Goal: Find specific page/section: Find specific page/section

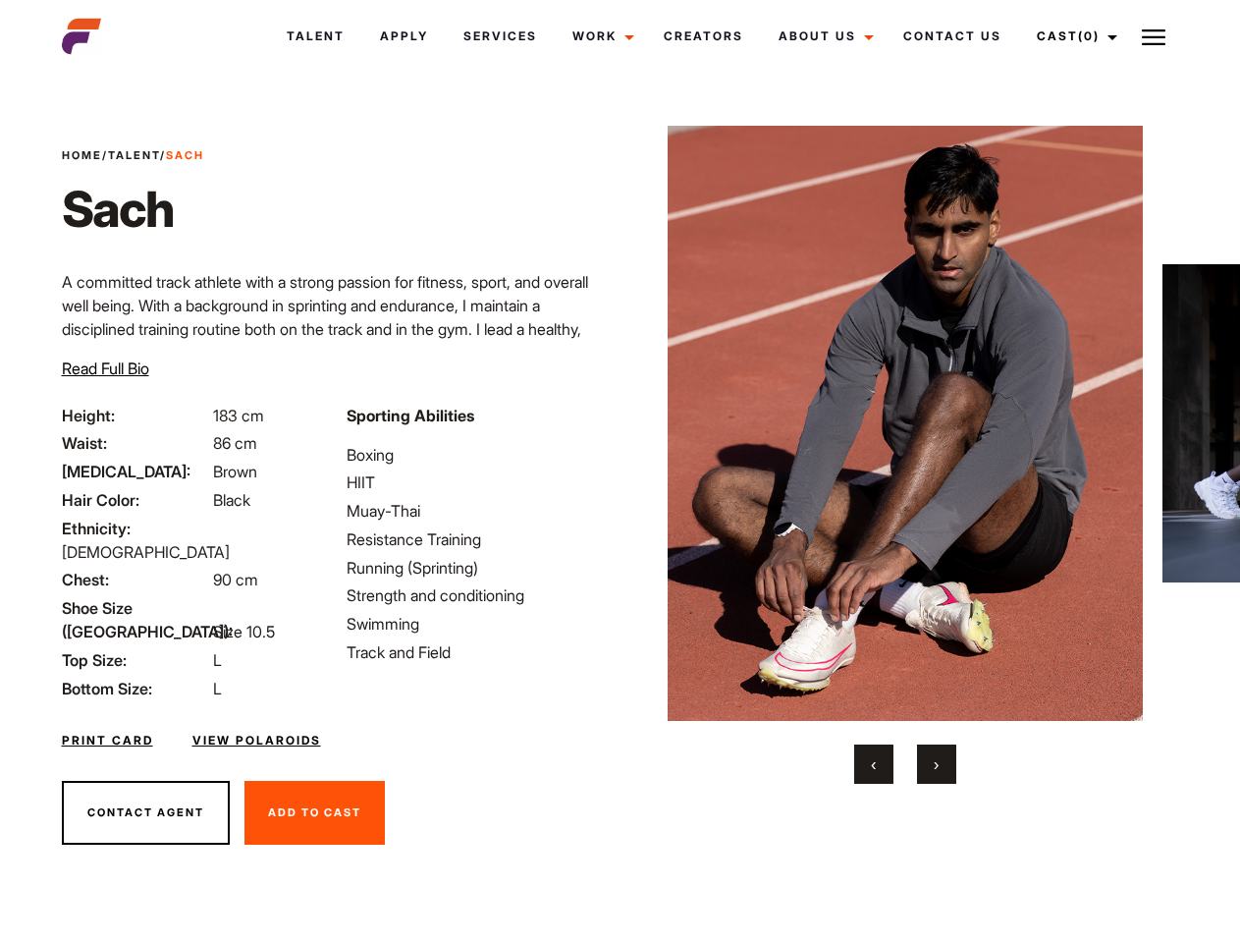
click at [1072, 36] on link "Cast (0)" at bounding box center [1074, 36] width 110 height 53
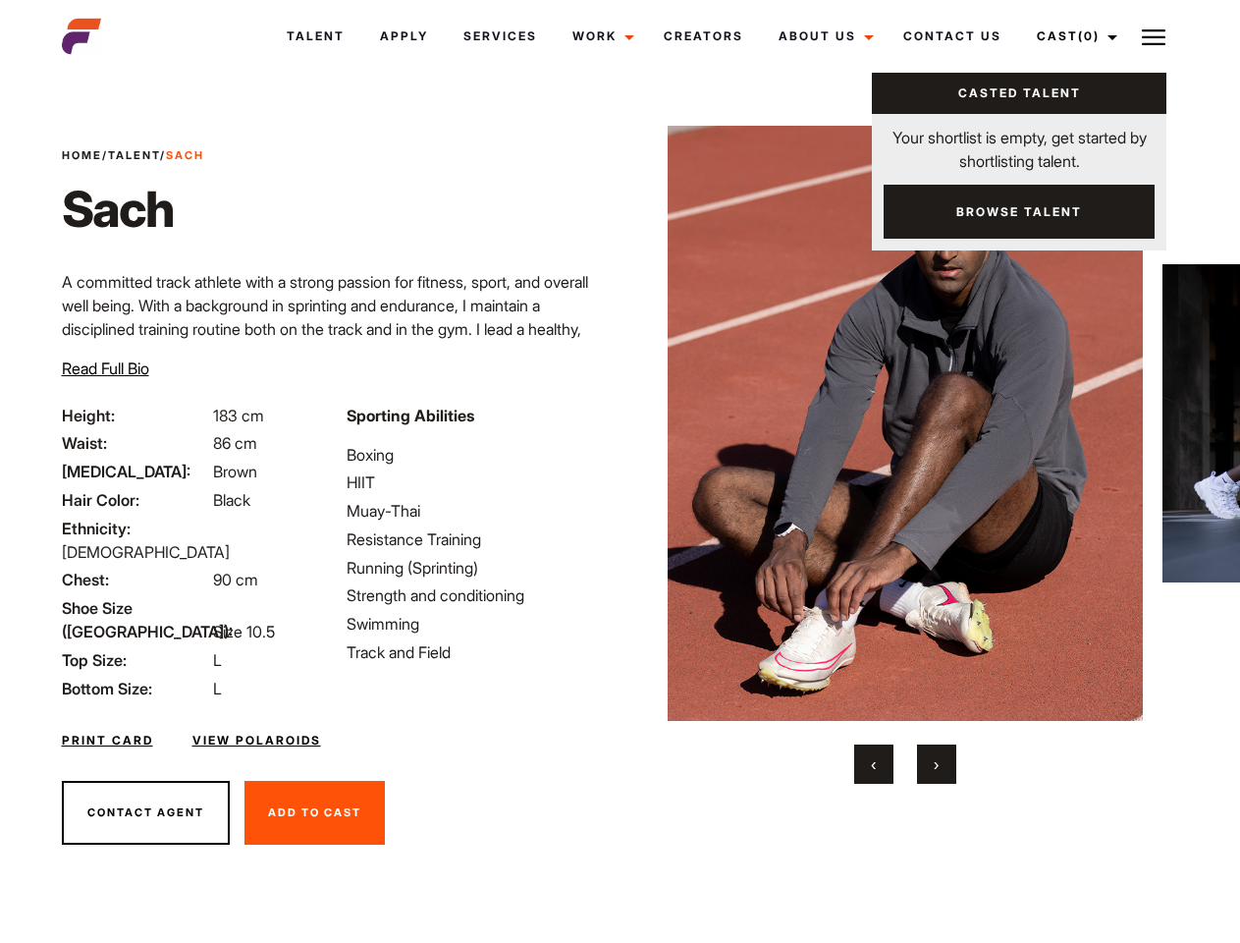
click at [1154, 36] on img at bounding box center [1154, 38] width 24 height 24
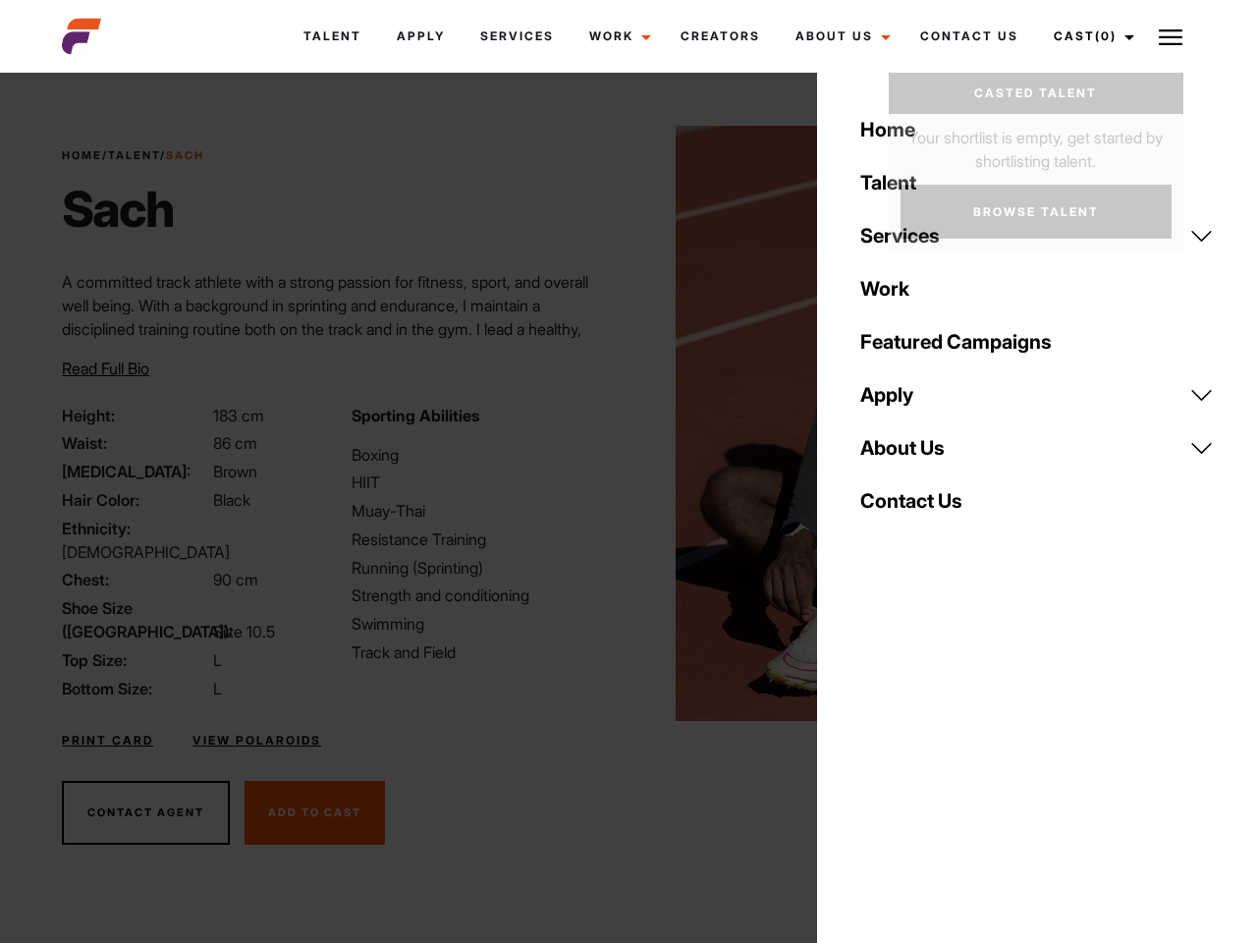
click at [905, 455] on img at bounding box center [914, 423] width 476 height 595
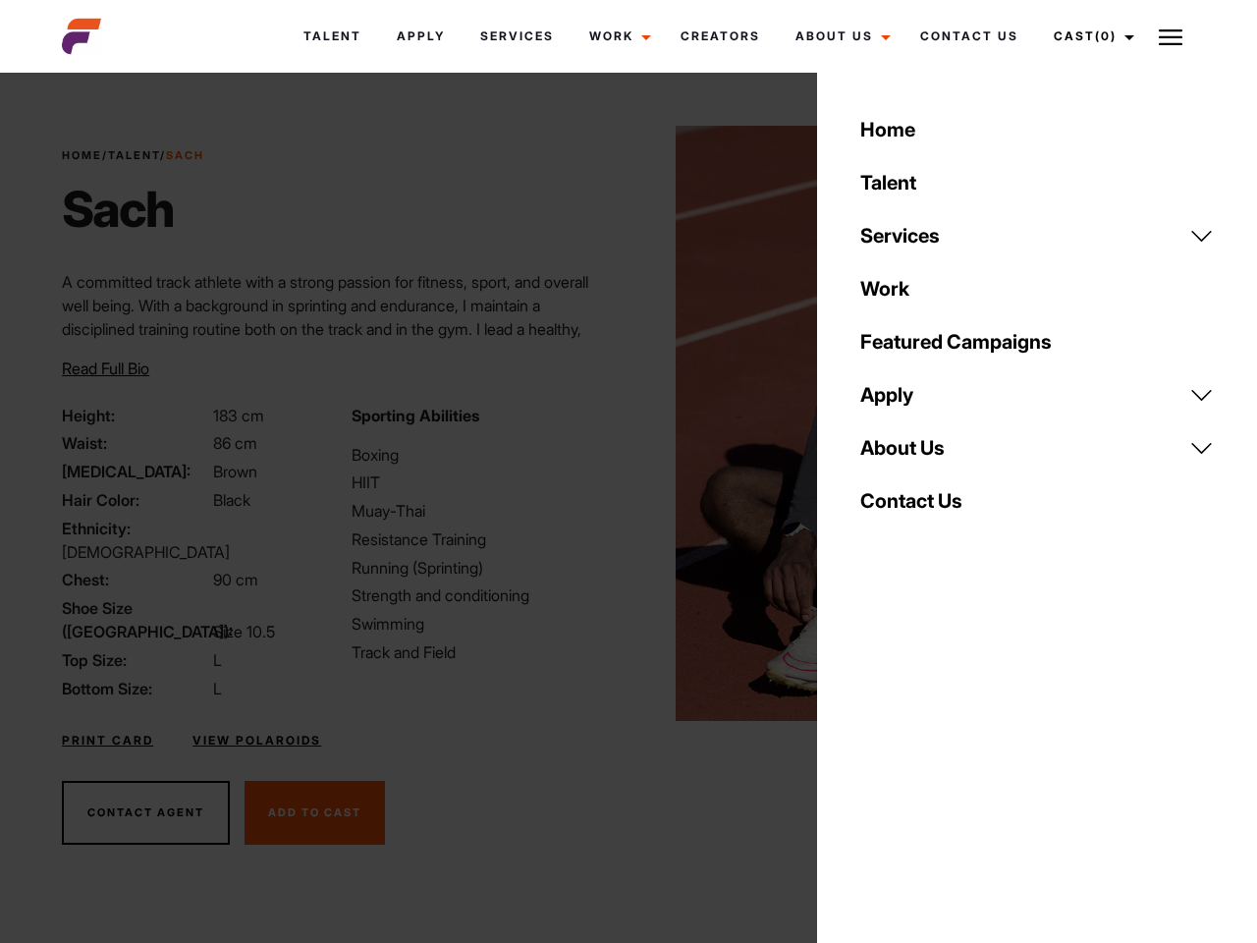
click at [620, 423] on div "Sporting Abilities Boxing HIIT Muay-Thai Resistance Training Running (Sprinting…" at bounding box center [484, 552] width 289 height 297
click at [874, 764] on div "Home Talent Services Talent Casting Photography Videography Creative Hair and M…" at bounding box center [1037, 471] width 440 height 943
click at [937, 764] on div "Home Talent Services Talent Casting Photography Videography Creative Hair and M…" at bounding box center [1037, 471] width 440 height 943
